Goal: Navigation & Orientation: Find specific page/section

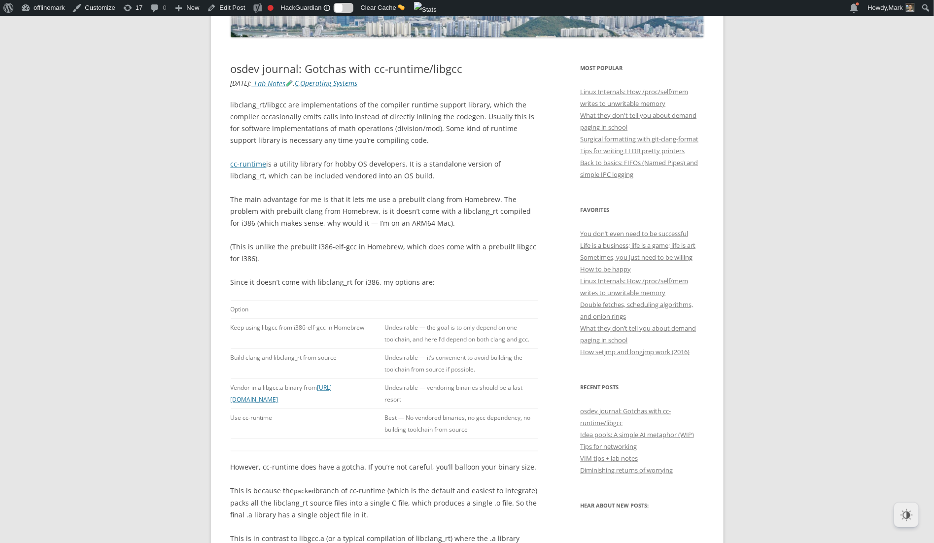
scroll to position [194, 0]
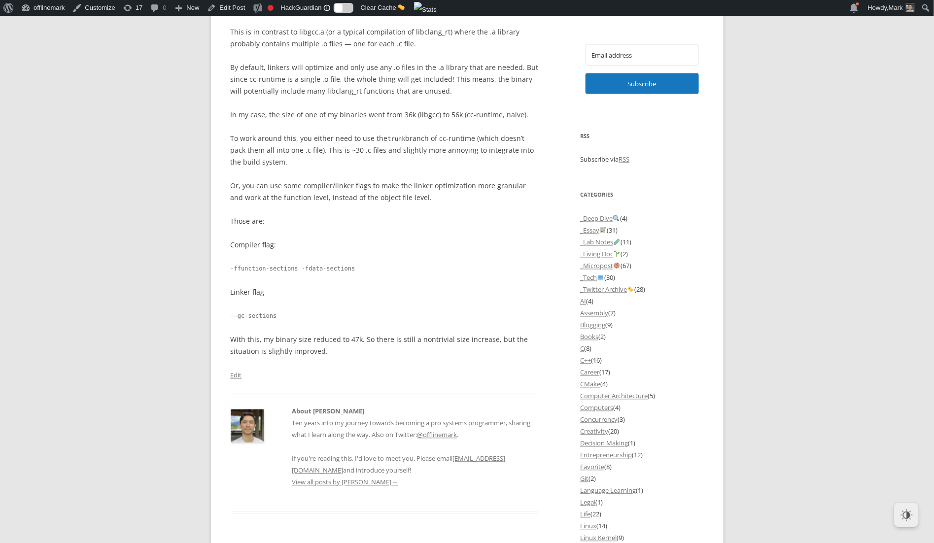
scroll to position [707, 0]
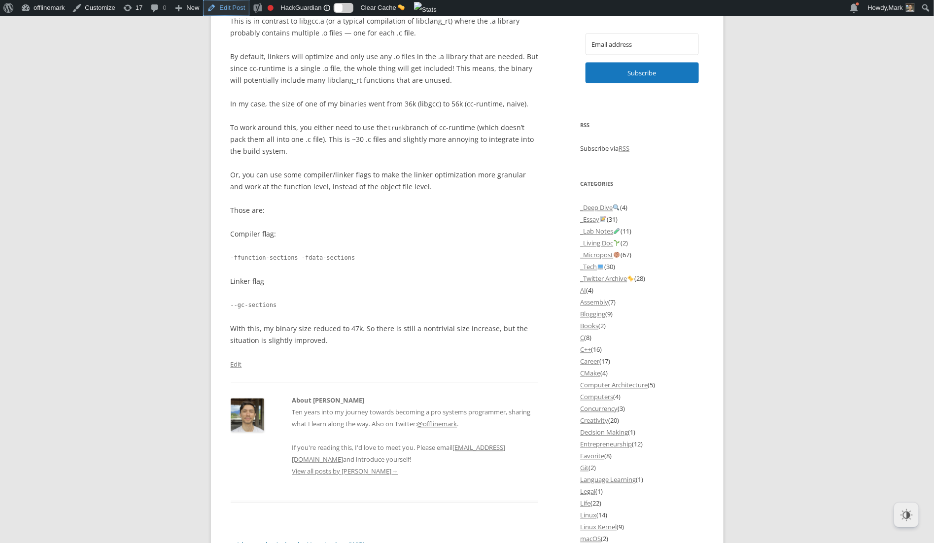
click at [236, 10] on link "Edit Post" at bounding box center [226, 8] width 46 height 16
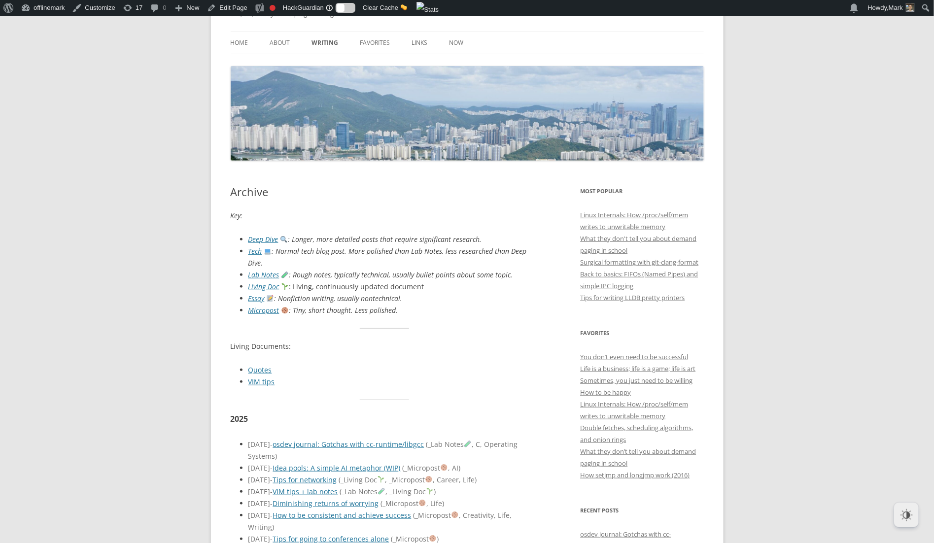
scroll to position [119, 0]
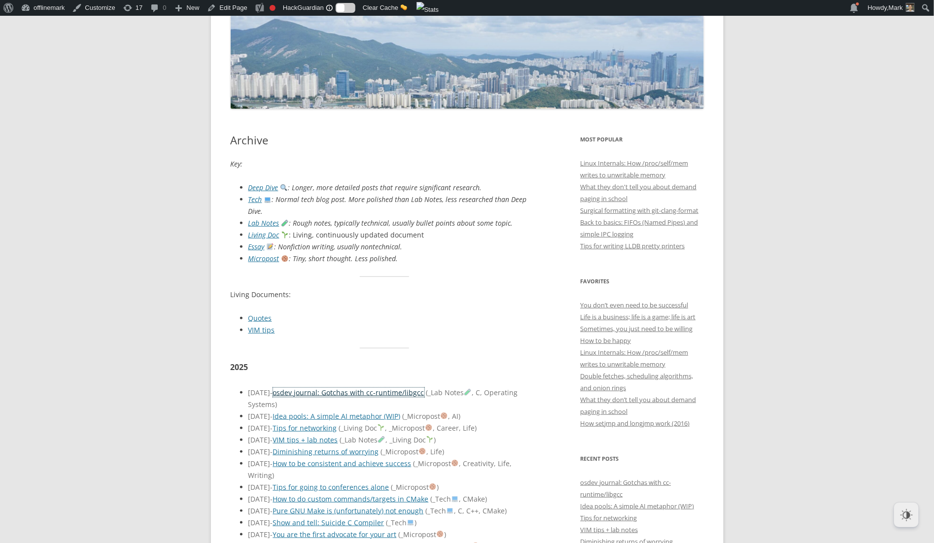
click at [348, 388] on link "osdev journal: Gotchas with cc-runtime/libgcc" at bounding box center [348, 392] width 151 height 9
